Goal: Obtain resource: Download file/media

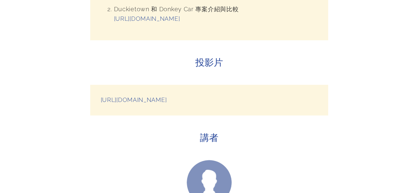
scroll to position [505, 0]
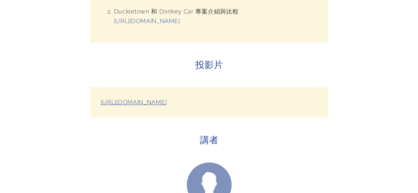
click at [167, 106] on link "[URL][DOMAIN_NAME]" at bounding box center [134, 102] width 66 height 7
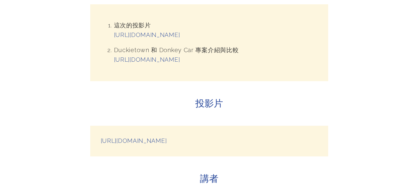
scroll to position [465, 0]
click at [180, 38] on link "[URL][DOMAIN_NAME]" at bounding box center [147, 35] width 66 height 7
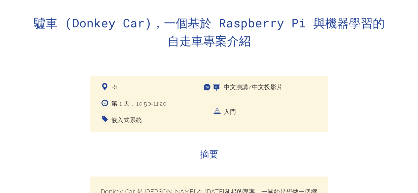
scroll to position [55, 0]
